Goal: Register for event/course

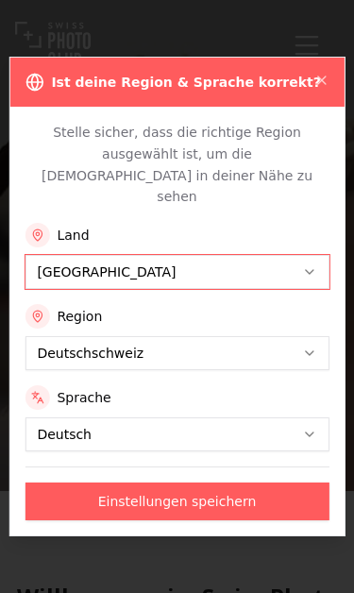
click at [321, 88] on icon "button" at bounding box center [322, 80] width 15 height 15
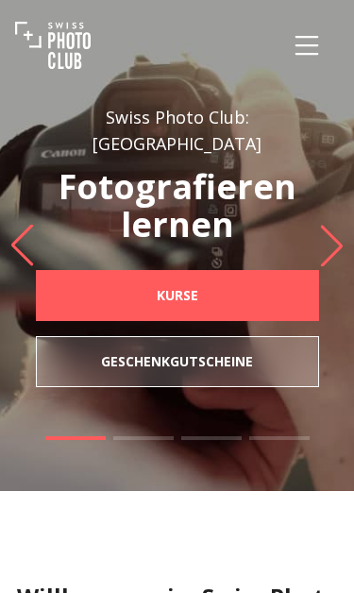
click at [313, 61] on icon "Menu" at bounding box center [307, 45] width 34 height 34
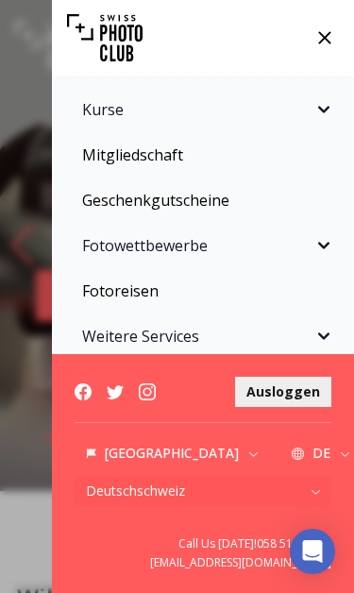
click at [156, 160] on link "Mitgliedschaft" at bounding box center [203, 155] width 280 height 38
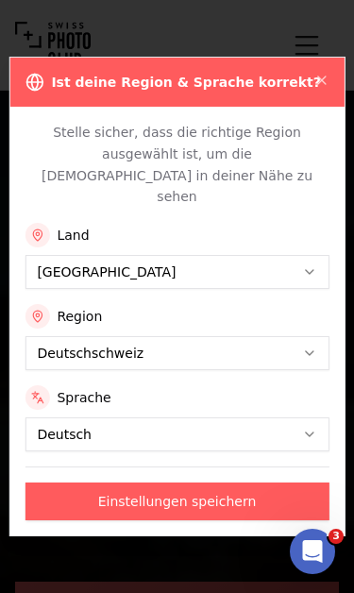
click at [252, 483] on button "Einstellungen speichern" at bounding box center [177, 502] width 304 height 38
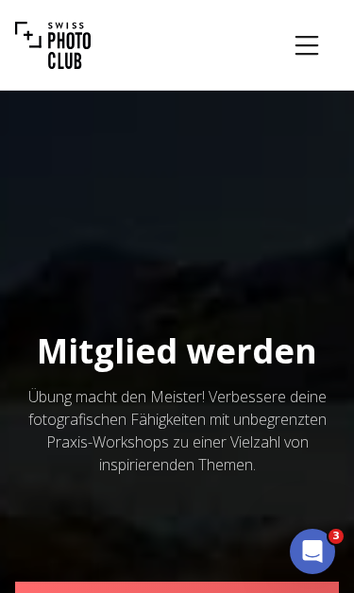
click at [314, 58] on icon "Menu" at bounding box center [307, 45] width 34 height 34
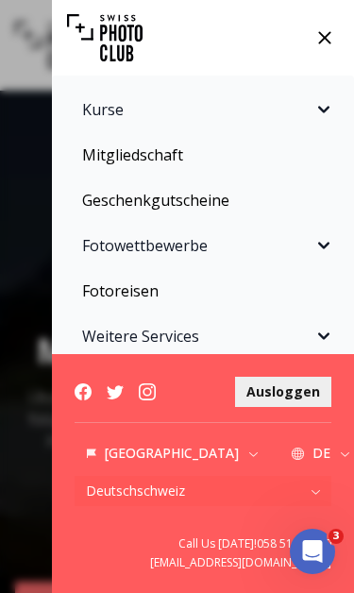
click at [326, 49] on icon at bounding box center [325, 38] width 28 height 28
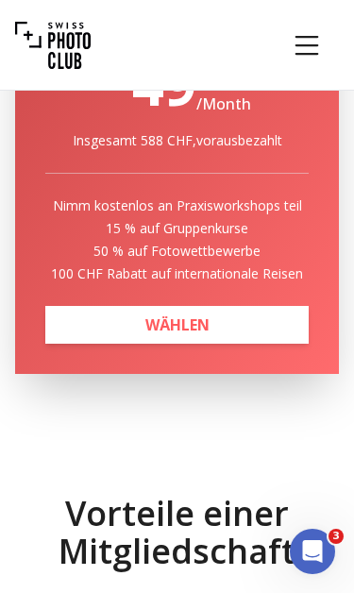
scroll to position [1491, 0]
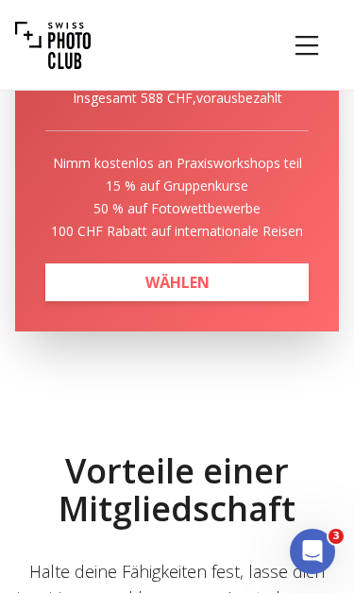
click at [312, 61] on icon "Menu" at bounding box center [307, 45] width 34 height 34
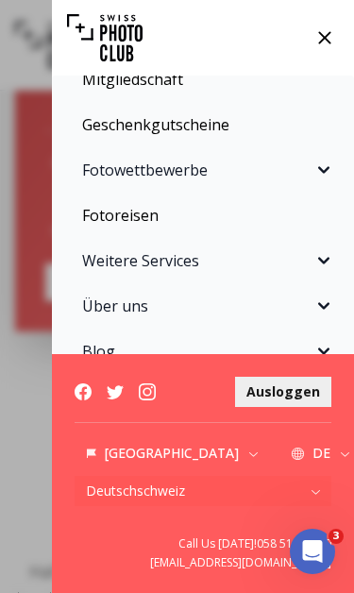
scroll to position [75, 0]
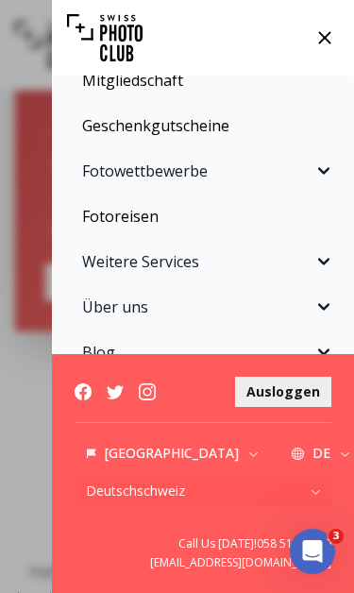
click at [314, 410] on button "[PERSON_NAME]" at bounding box center [203, 398] width 280 height 38
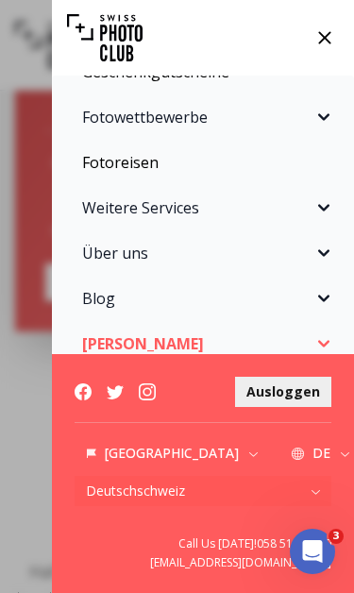
scroll to position [128, 0]
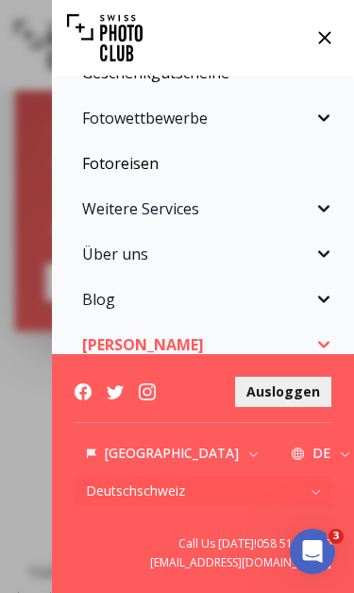
click at [85, 387] on link "Profil" at bounding box center [86, 380] width 47 height 33
select select
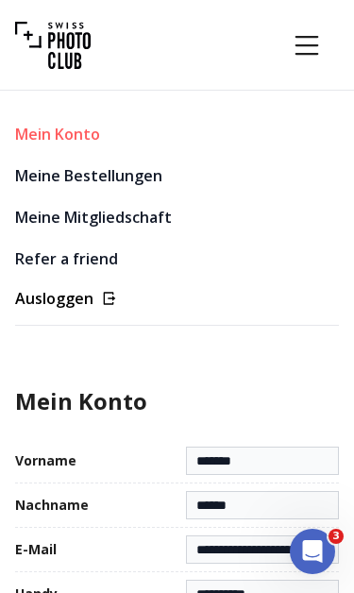
click at [23, 180] on link "Meine Bestellungen" at bounding box center [169, 176] width 309 height 26
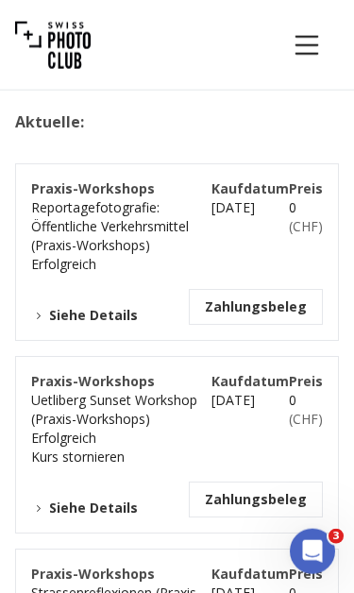
scroll to position [307, 0]
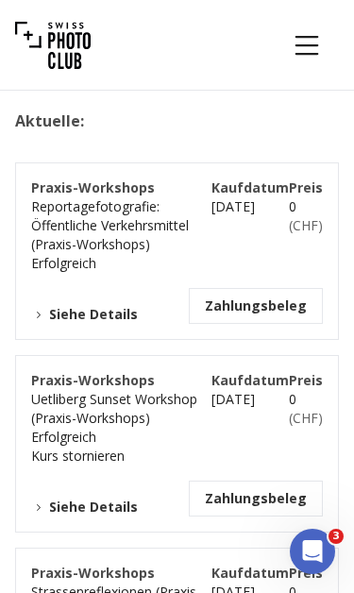
click at [116, 320] on button "Siehe Details" at bounding box center [84, 314] width 107 height 19
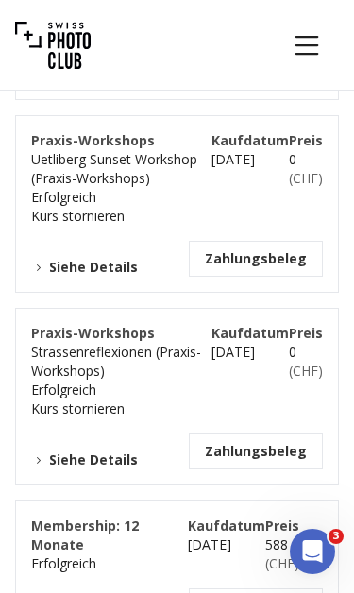
scroll to position [733, 0]
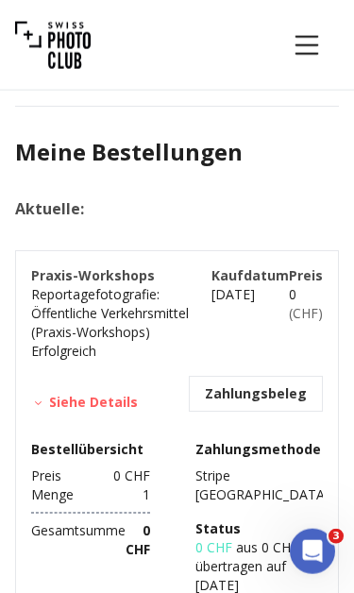
click at [97, 404] on button "Siehe Details" at bounding box center [84, 402] width 107 height 19
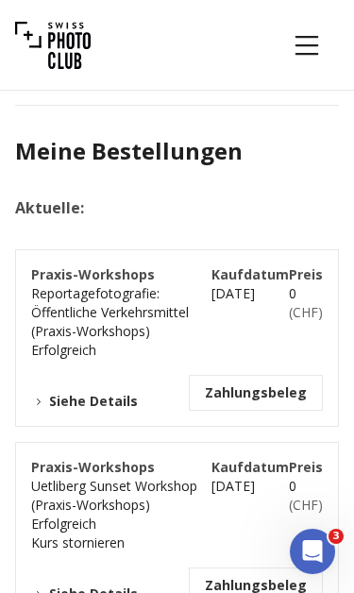
click at [63, 280] on span "Praxis-Workshops" at bounding box center [93, 275] width 124 height 18
click at [291, 285] on span "0 ( CHF )" at bounding box center [306, 302] width 34 height 37
click at [296, 396] on button "Zahlungsbeleg" at bounding box center [256, 393] width 102 height 19
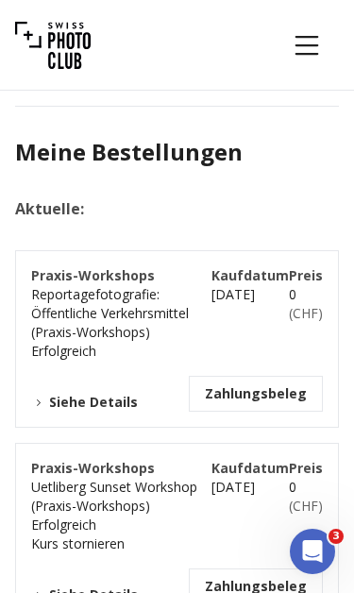
click at [313, 60] on icon "Menu" at bounding box center [307, 45] width 34 height 34
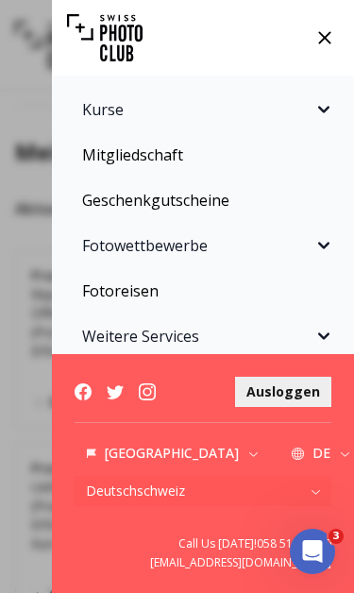
click at [325, 120] on icon "Sidebar" at bounding box center [324, 109] width 23 height 23
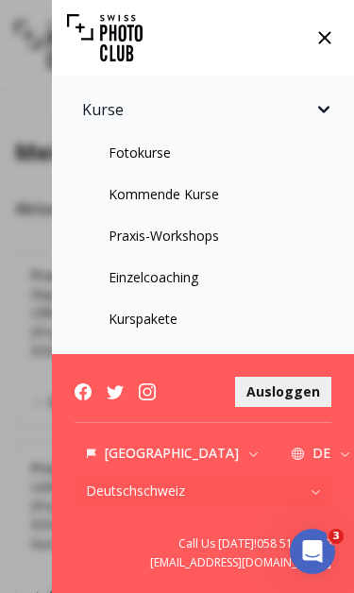
click at [185, 243] on link "Praxis-Workshops" at bounding box center [203, 236] width 280 height 34
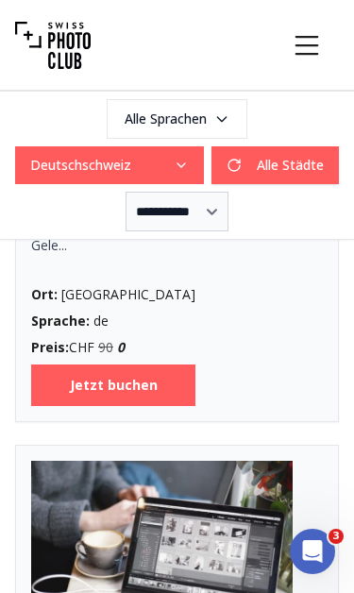
scroll to position [7686, 0]
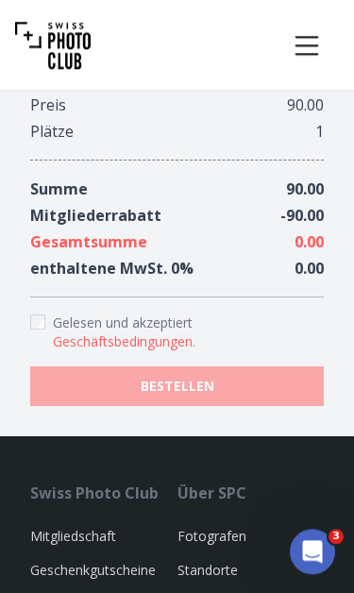
click at [164, 333] on button "Geschäftsbedingungen ." at bounding box center [124, 342] width 143 height 19
